Goal: Navigation & Orientation: Go to known website

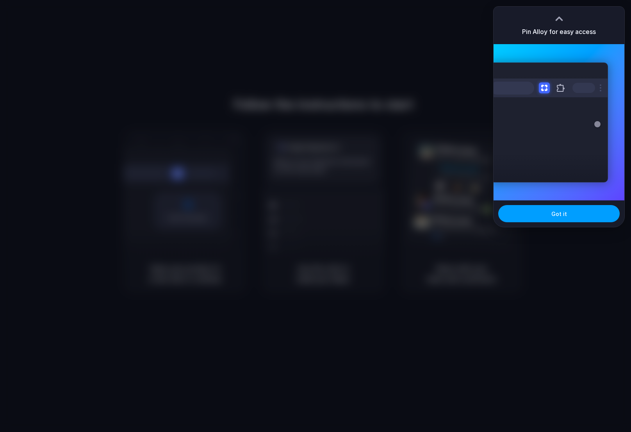
click at [531, 217] on button "Got it" at bounding box center [558, 213] width 121 height 17
